Goal: Find specific page/section: Find specific page/section

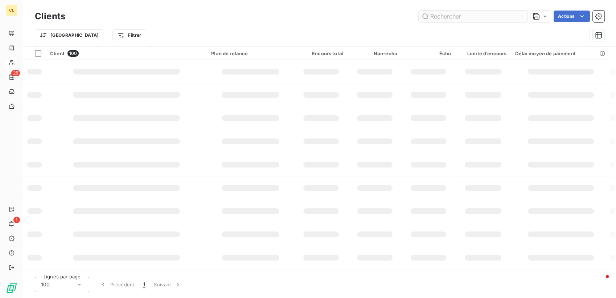
click at [451, 14] on input "text" at bounding box center [473, 17] width 109 height 12
type input "TELMMA"
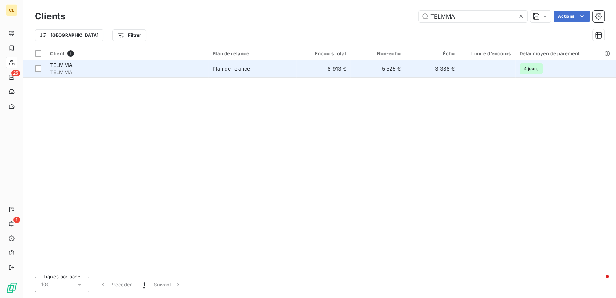
click at [138, 61] on div "TELMMA" at bounding box center [127, 64] width 154 height 7
click at [140, 61] on div "TELMMA" at bounding box center [127, 64] width 154 height 7
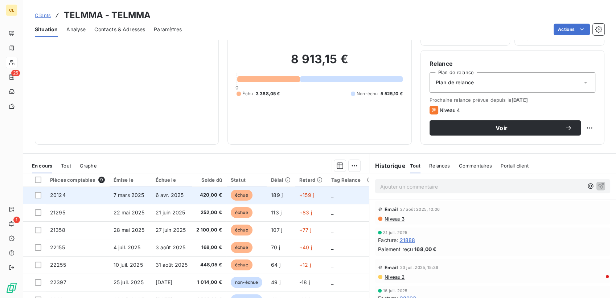
scroll to position [51, 0]
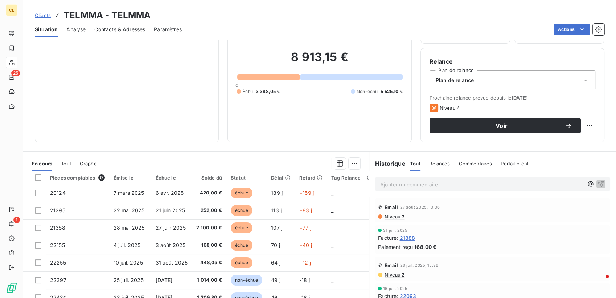
click at [39, 12] on span "Clients" at bounding box center [43, 15] width 16 height 6
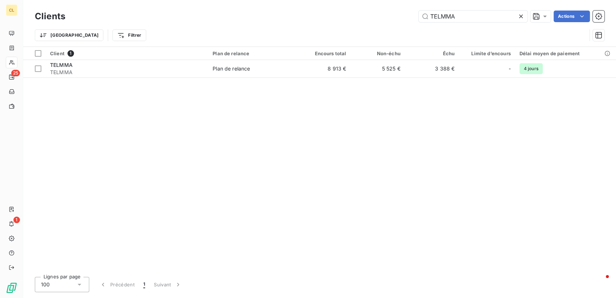
drag, startPoint x: 481, startPoint y: 12, endPoint x: 427, endPoint y: 10, distance: 54.1
click at [427, 11] on div "TELMMA Actions" at bounding box center [339, 17] width 531 height 12
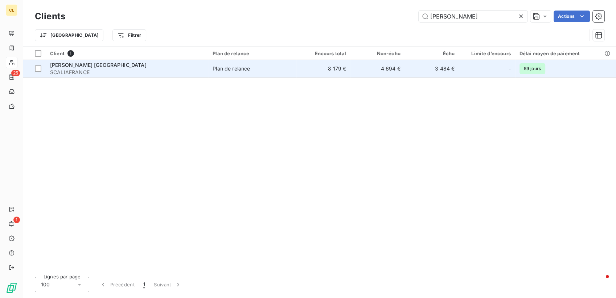
type input "[PERSON_NAME]"
click at [259, 65] on span "Plan de relance" at bounding box center [252, 68] width 79 height 7
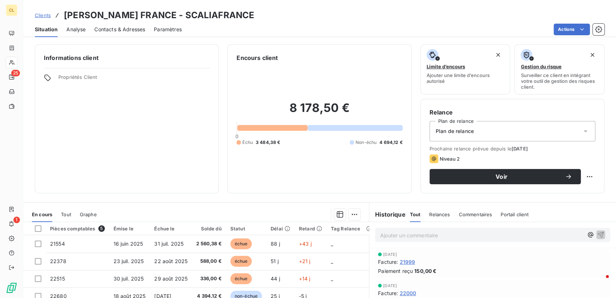
click at [35, 12] on span "Clients" at bounding box center [43, 15] width 16 height 6
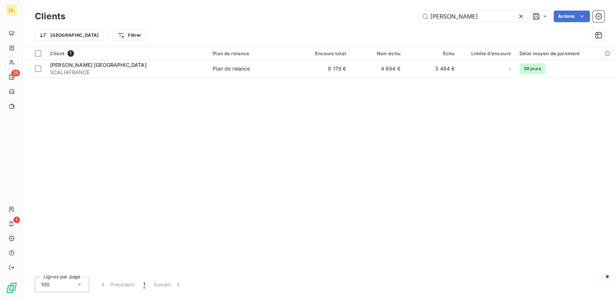
drag, startPoint x: 447, startPoint y: 13, endPoint x: 404, endPoint y: 13, distance: 43.5
click at [404, 13] on div "[PERSON_NAME] Actions" at bounding box center [339, 17] width 531 height 12
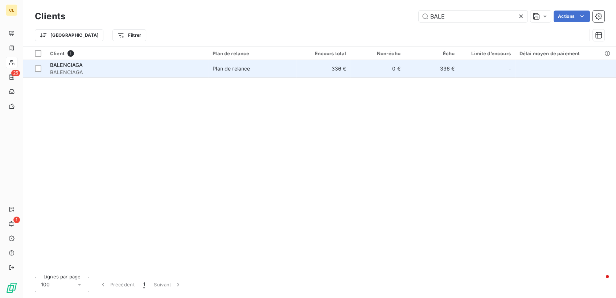
type input "BALE"
click at [131, 61] on div "BALENCIAGA" at bounding box center [127, 64] width 154 height 7
